Goal: Check status: Check status

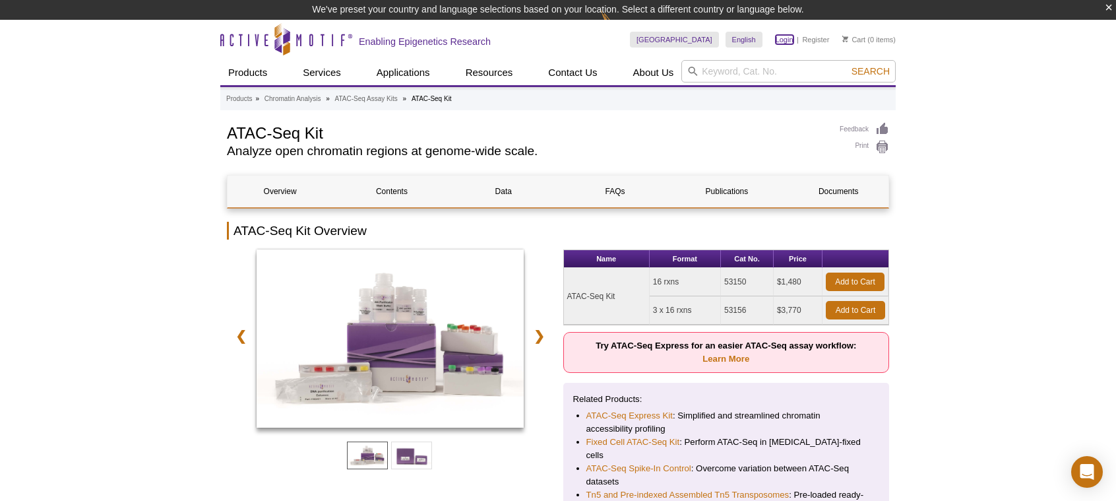
click at [786, 39] on link "Login" at bounding box center [785, 39] width 18 height 9
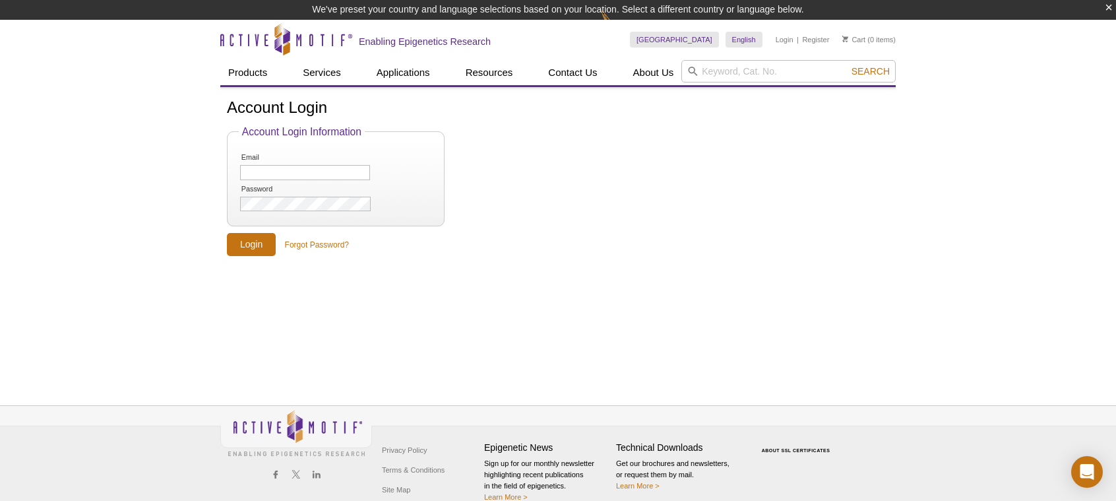
click at [311, 180] on li "Email" at bounding box center [336, 167] width 194 height 30
click at [319, 175] on input "Email" at bounding box center [305, 172] width 130 height 15
type input "zyyu@umich.edu"
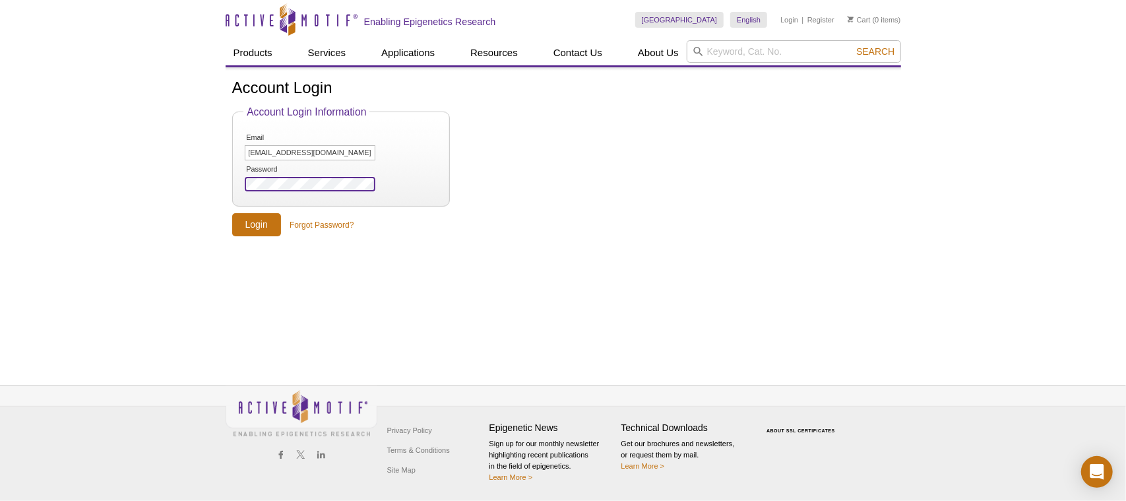
click at [232, 213] on input "Login" at bounding box center [256, 224] width 49 height 23
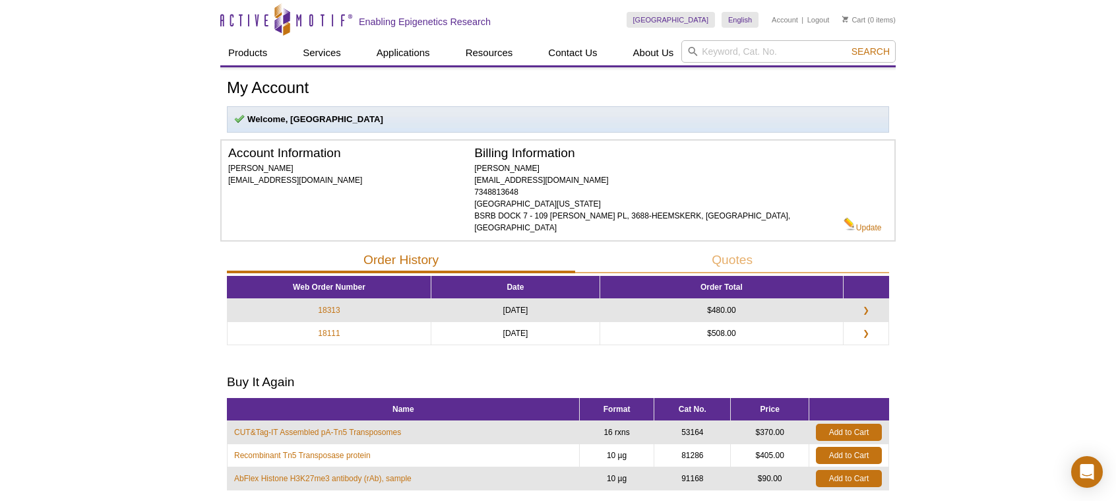
scroll to position [62, 0]
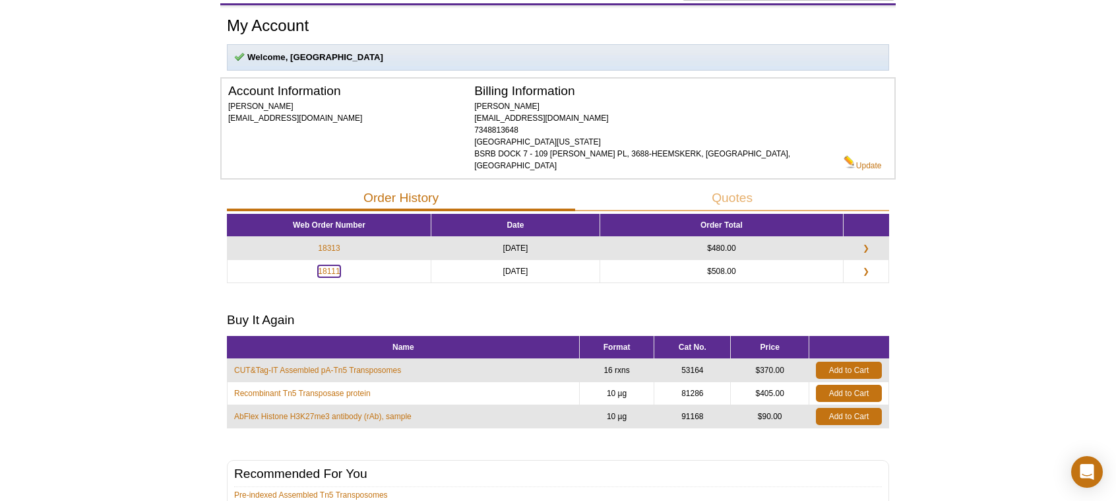
click at [331, 265] on link "18111" at bounding box center [329, 271] width 22 height 12
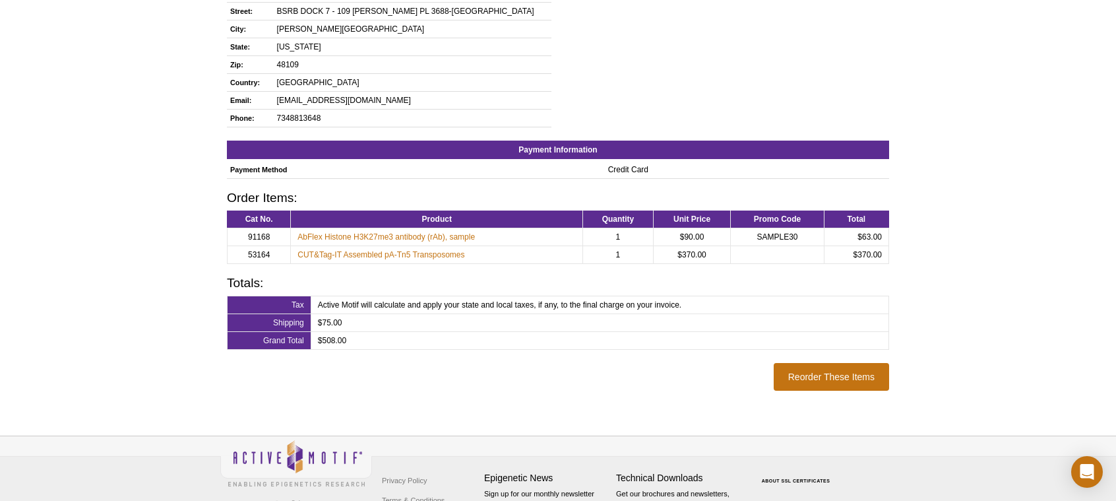
scroll to position [243, 0]
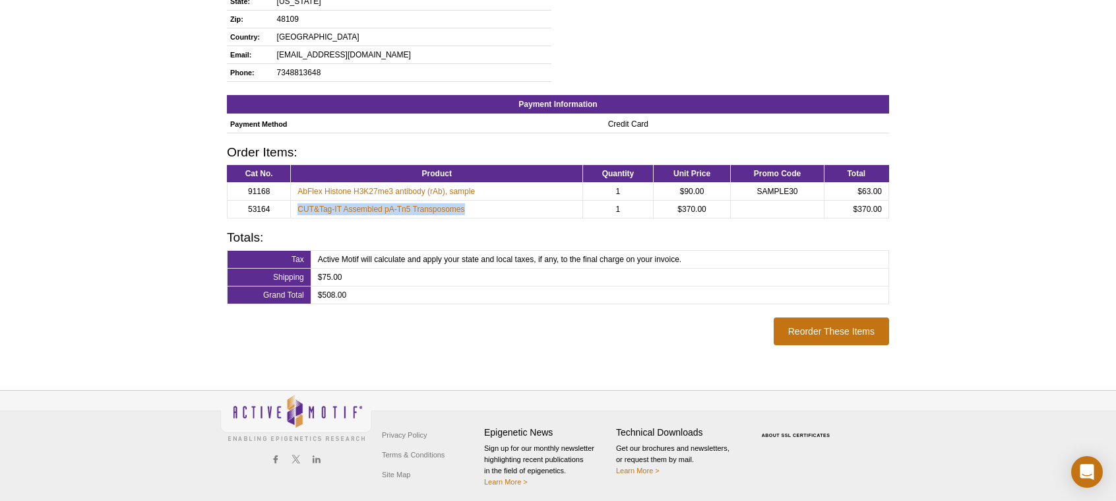
drag, startPoint x: 473, startPoint y: 208, endPoint x: 298, endPoint y: 205, distance: 174.8
click at [298, 205] on td "CUT&Tag-IT Assembled pA-Tn5 Transposomes" at bounding box center [437, 209] width 292 height 18
copy link "CUT&Tag-IT Assembled pA-Tn5 Transposomes"
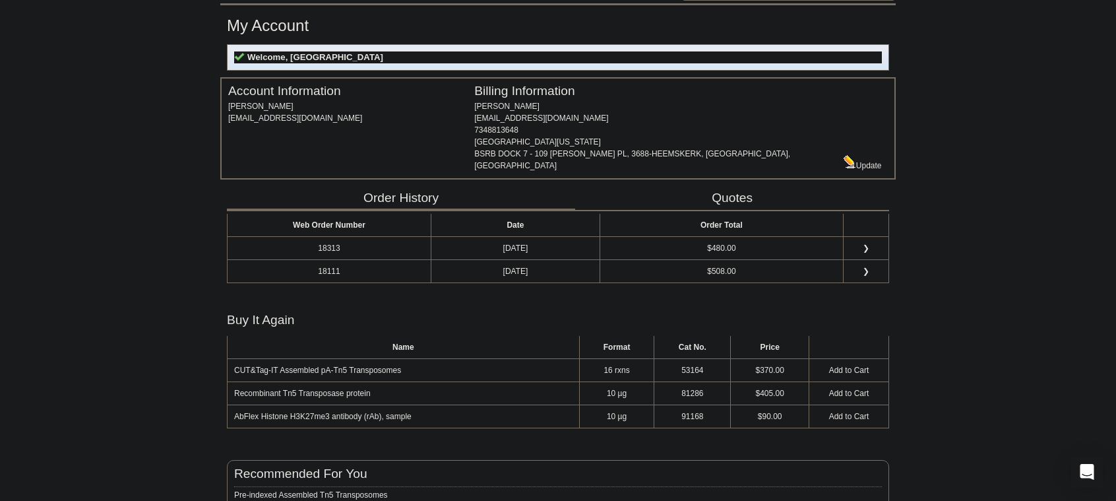
scroll to position [62, 0]
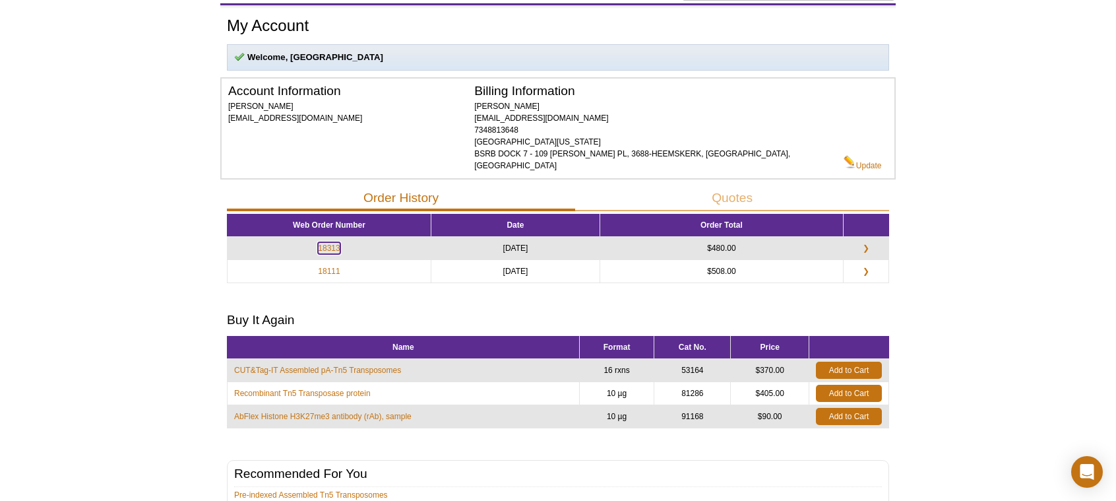
click at [329, 242] on link "18313" at bounding box center [329, 248] width 22 height 12
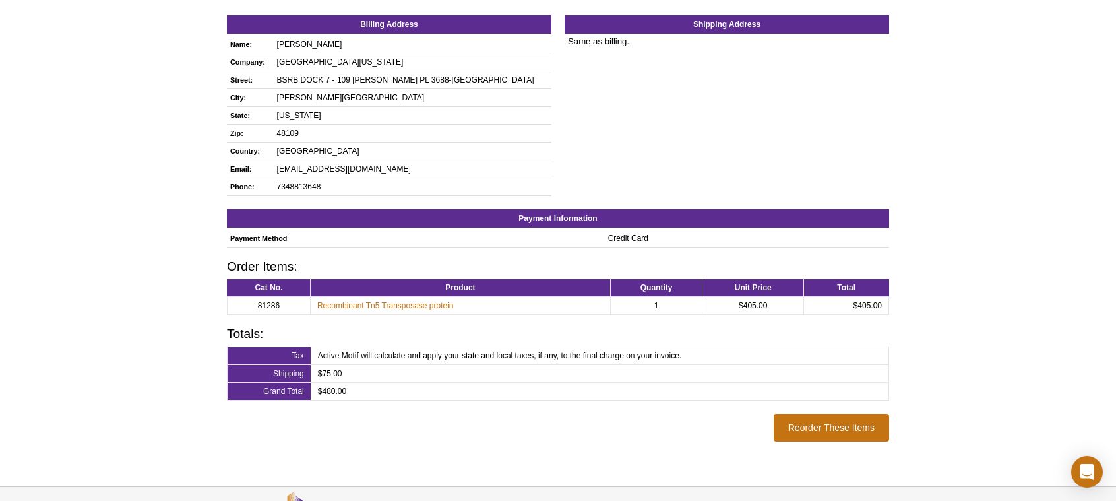
scroll to position [131, 0]
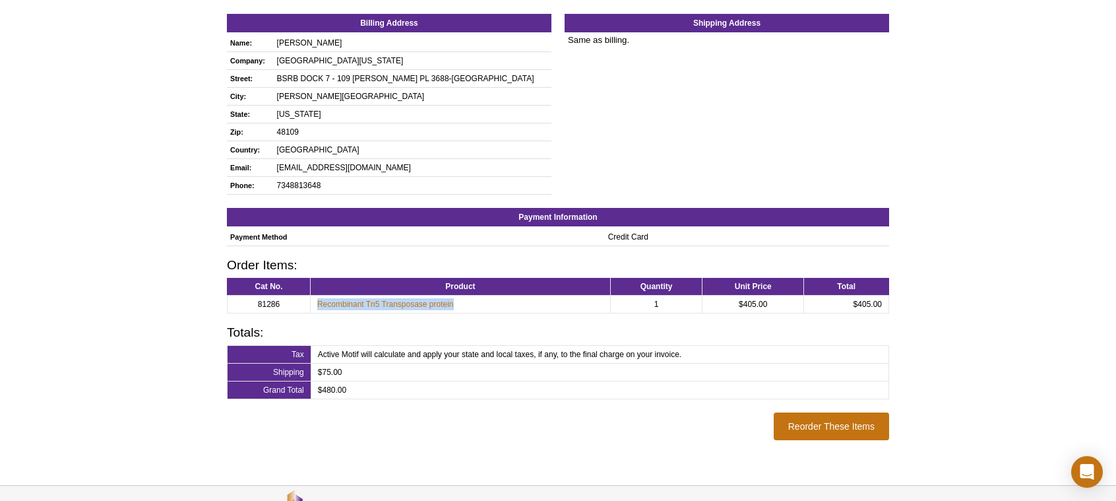
drag, startPoint x: 477, startPoint y: 298, endPoint x: 314, endPoint y: 302, distance: 163.0
click at [314, 302] on td "Recombinant Tn5 Transposase protein" at bounding box center [460, 304] width 300 height 18
copy link "Recombinant Tn5 Transposase protein"
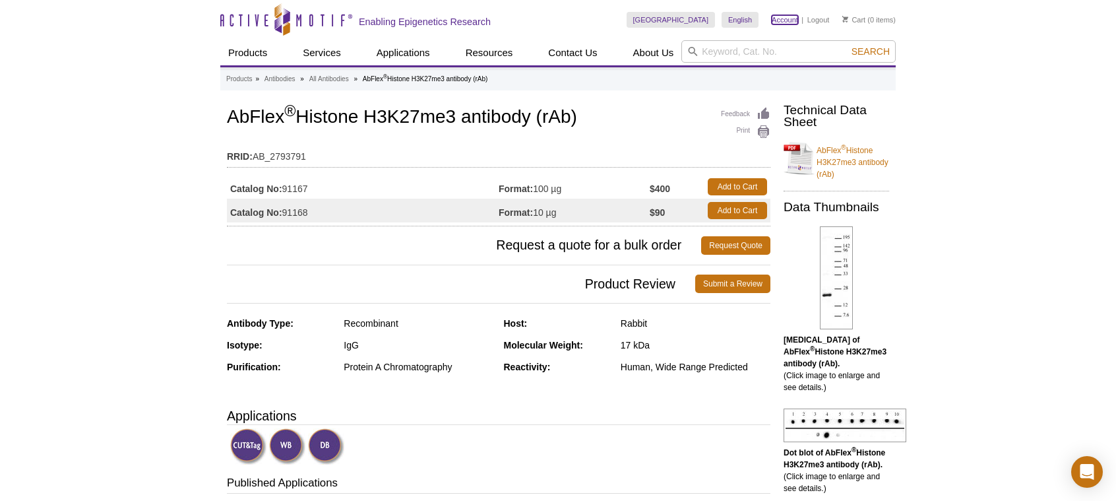
click at [780, 22] on link "Account" at bounding box center [785, 19] width 26 height 9
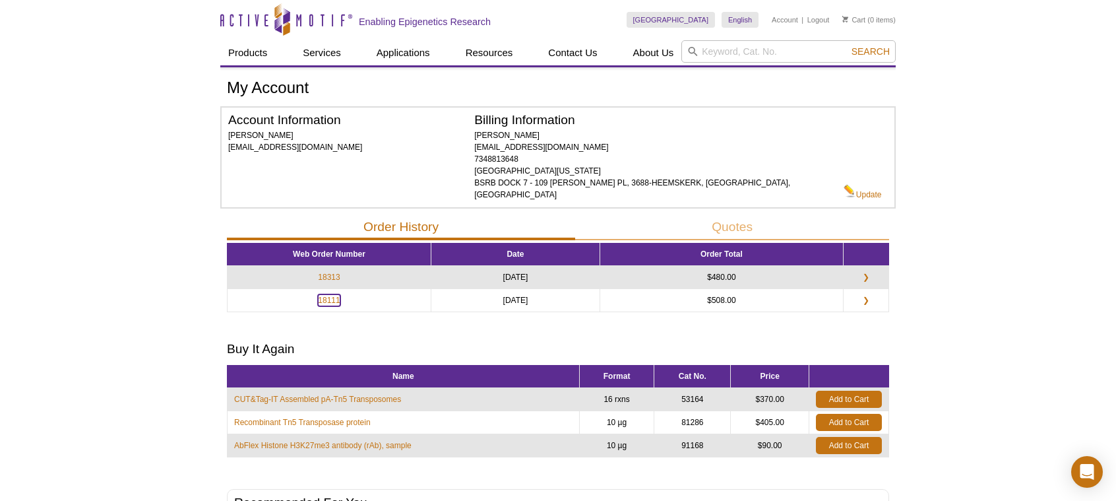
click at [330, 294] on link "18111" at bounding box center [329, 300] width 22 height 12
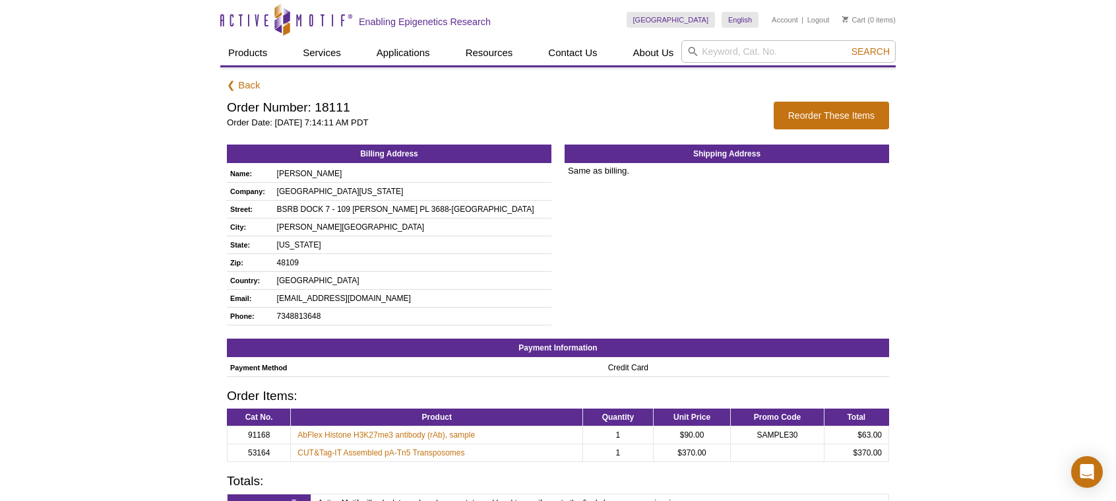
scroll to position [132, 0]
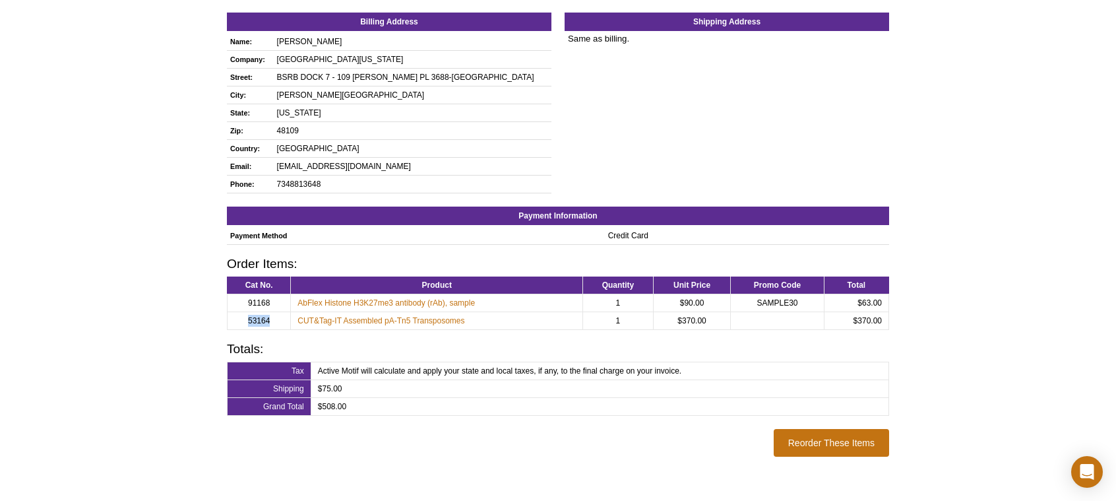
drag, startPoint x: 268, startPoint y: 312, endPoint x: 244, endPoint y: 317, distance: 24.3
click at [244, 317] on td "53164" at bounding box center [259, 320] width 63 height 18
copy td "53164"
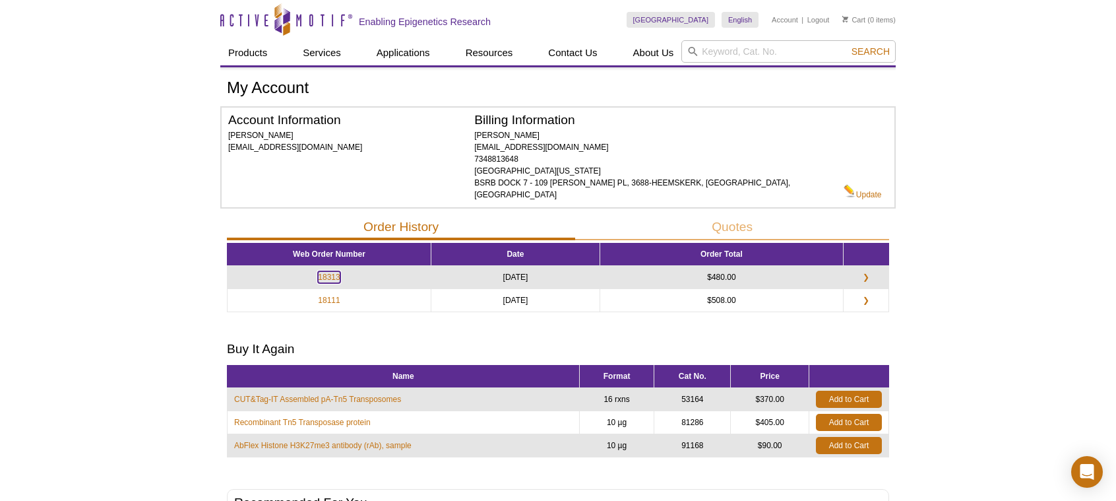
click at [329, 271] on link "18313" at bounding box center [329, 277] width 22 height 12
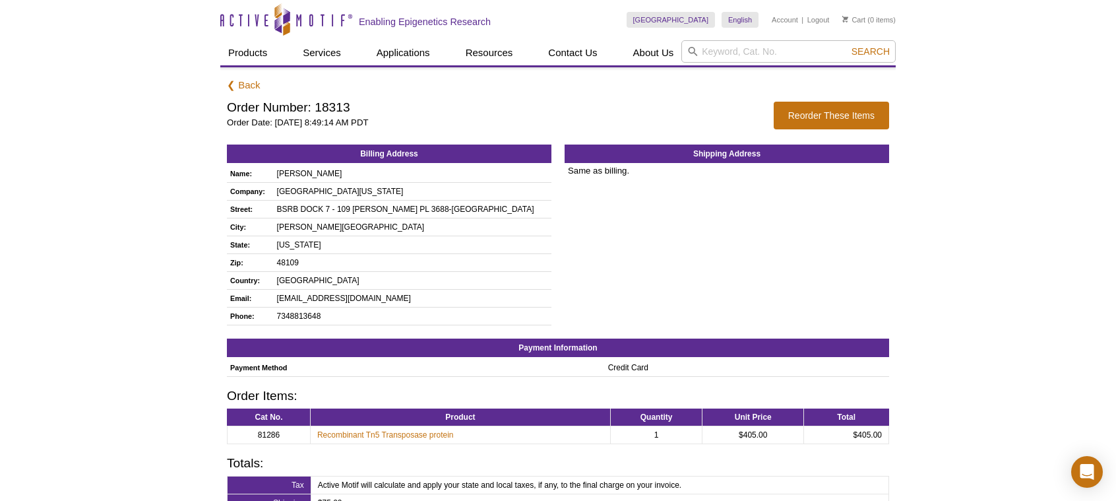
scroll to position [198, 0]
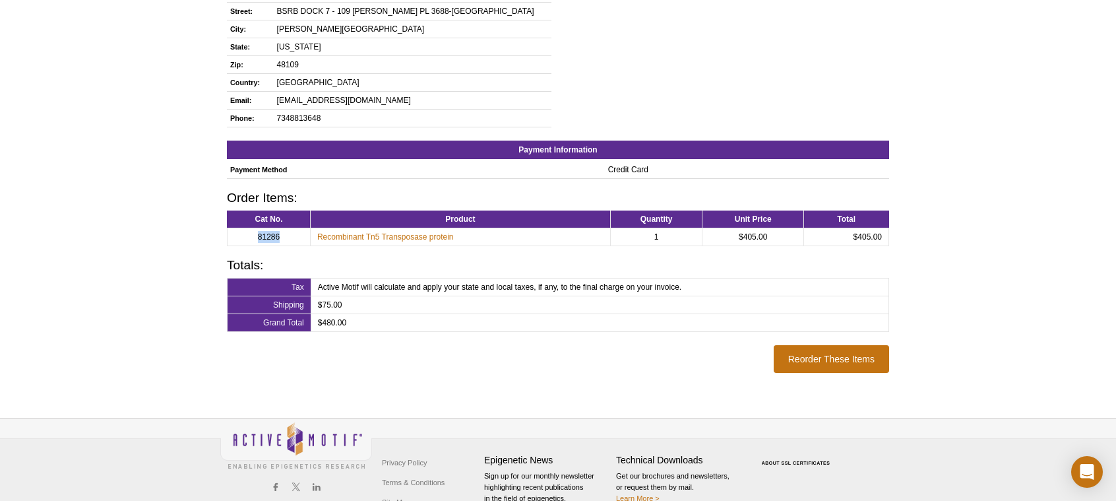
drag, startPoint x: 284, startPoint y: 232, endPoint x: 247, endPoint y: 232, distance: 36.9
click at [247, 232] on td "81286" at bounding box center [269, 237] width 83 height 18
copy td "81286"
click at [351, 235] on link "Recombinant Tn5 Transposase protein" at bounding box center [385, 237] width 137 height 12
